Goal: Obtain resource: Download file/media

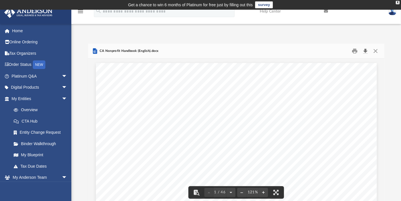
click at [365, 50] on button "Download" at bounding box center [365, 51] width 10 height 9
click at [356, 51] on button "Print" at bounding box center [354, 51] width 11 height 9
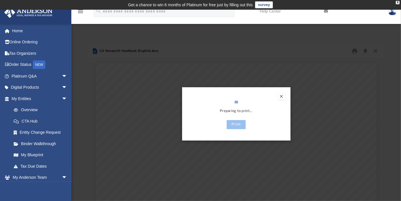
click at [281, 98] on button "Preview" at bounding box center [281, 96] width 7 height 7
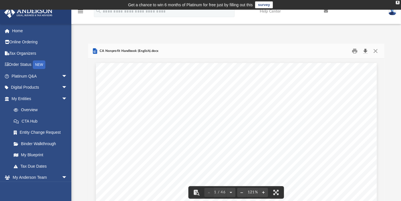
click at [364, 51] on button "Download" at bounding box center [365, 51] width 10 height 9
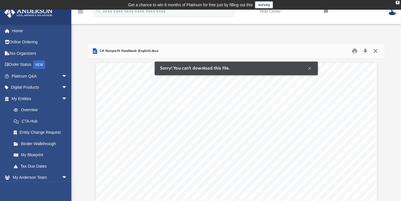
click at [375, 52] on button "Close" at bounding box center [375, 51] width 10 height 9
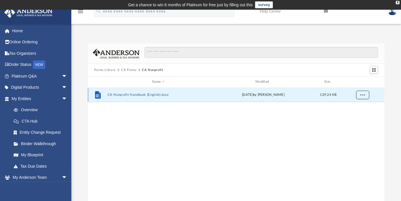
click at [363, 97] on button "More options" at bounding box center [362, 95] width 13 height 9
click at [357, 115] on li "Download" at bounding box center [357, 115] width 17 height 6
click at [360, 94] on span "More options" at bounding box center [362, 94] width 5 height 3
click at [357, 116] on li "Download" at bounding box center [357, 115] width 17 height 6
click at [32, 156] on link "My Blueprint" at bounding box center [42, 154] width 68 height 11
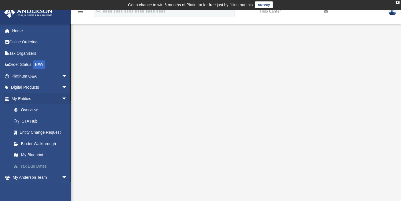
click at [31, 167] on link "Tax Due Dates" at bounding box center [42, 166] width 68 height 11
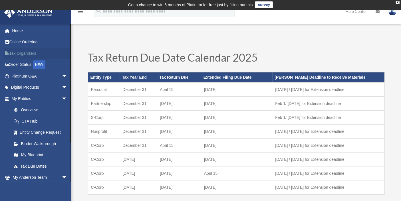
click at [30, 54] on link "Tax Organizers" at bounding box center [40, 53] width 72 height 11
